Goal: Find specific page/section: Find specific page/section

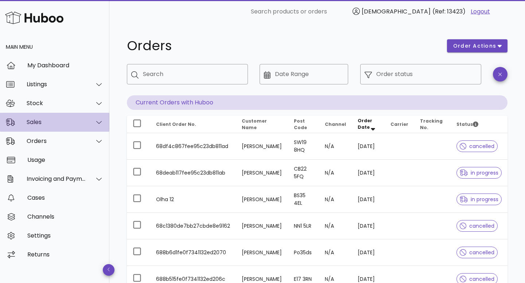
click at [57, 124] on div "Sales" at bounding box center [56, 122] width 59 height 7
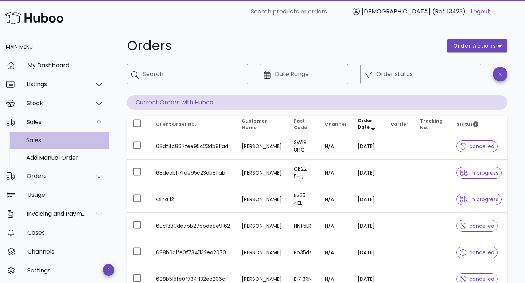
click at [57, 142] on div "Sales" at bounding box center [64, 140] width 77 height 7
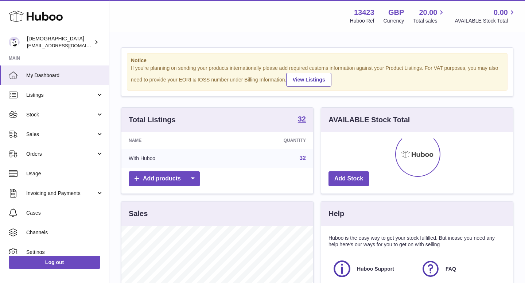
scroll to position [114, 192]
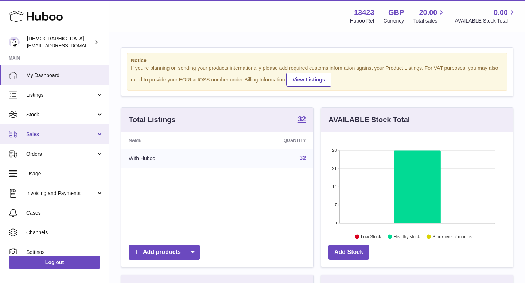
click at [52, 138] on link "Sales" at bounding box center [54, 135] width 109 height 20
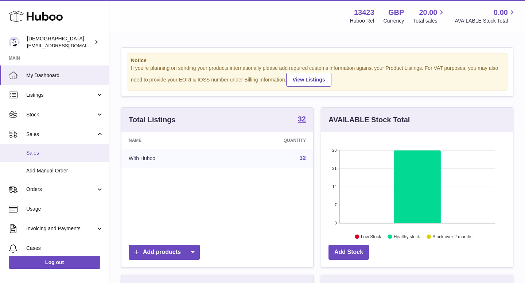
click at [51, 150] on span "Sales" at bounding box center [64, 153] width 77 height 7
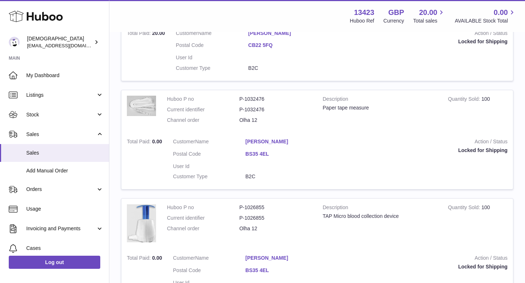
scroll to position [231, 0]
